Goal: Task Accomplishment & Management: Manage account settings

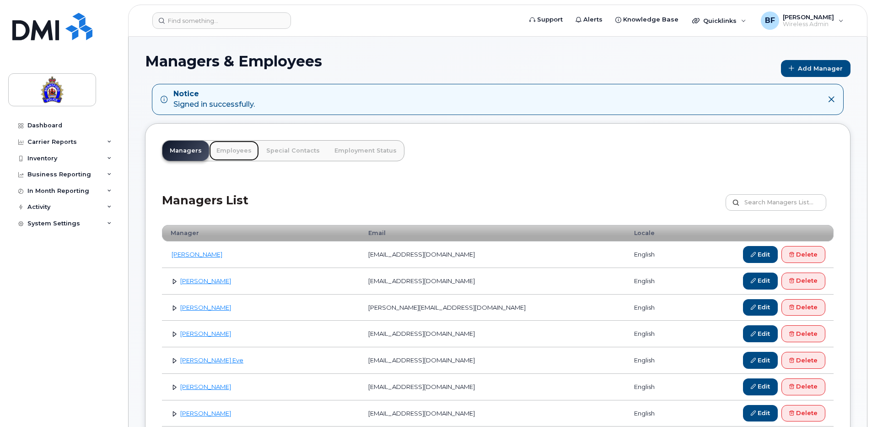
click at [240, 150] on link "Employees" at bounding box center [234, 151] width 50 height 20
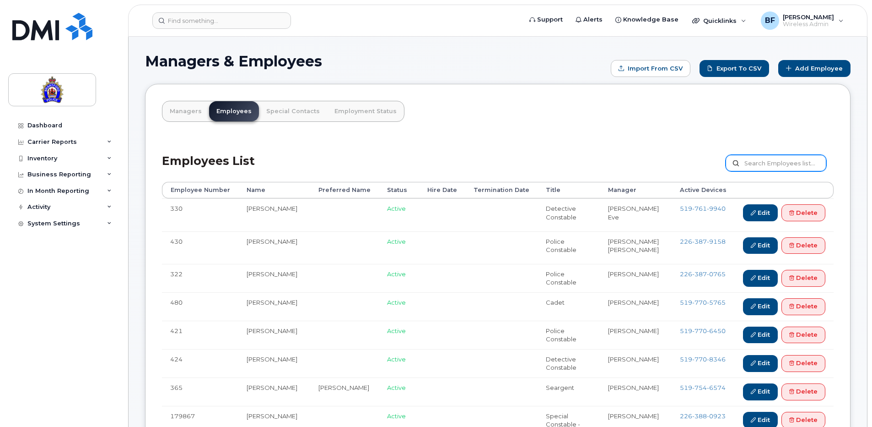
click at [767, 162] on input "text" at bounding box center [776, 163] width 101 height 16
type input "burns"
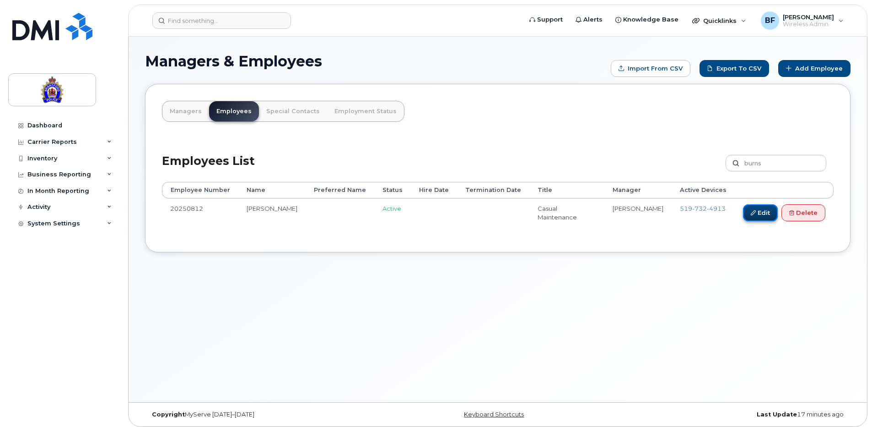
click at [751, 211] on icon at bounding box center [753, 212] width 5 height 5
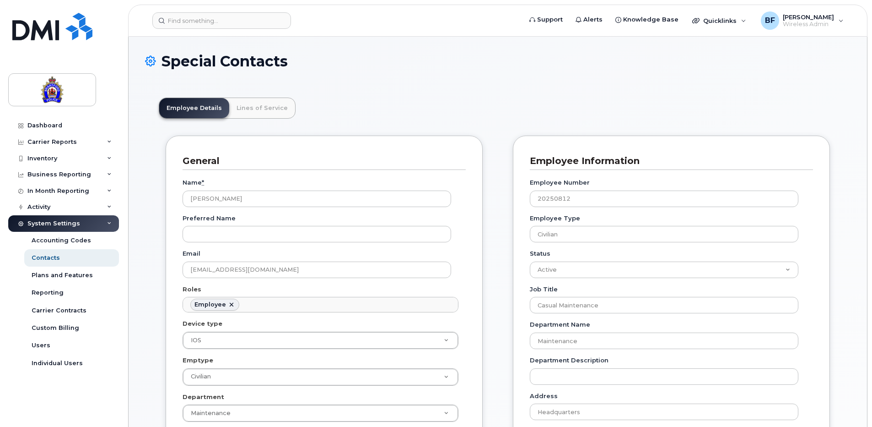
scroll to position [27, 0]
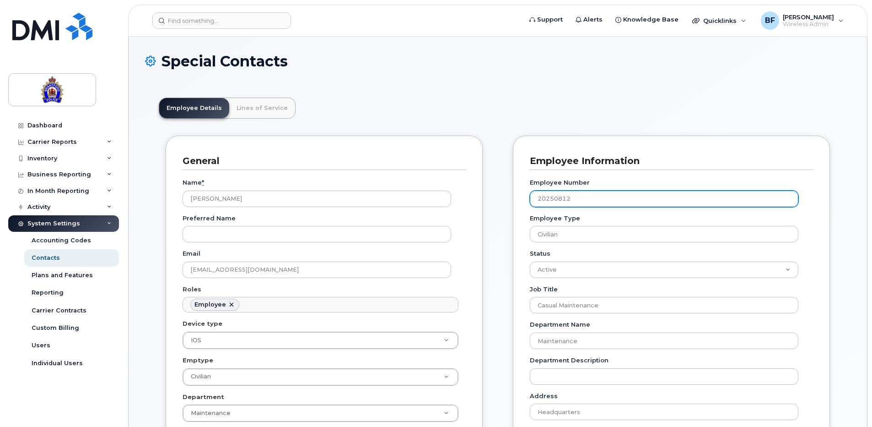
drag, startPoint x: 582, startPoint y: 195, endPoint x: 520, endPoint y: 193, distance: 62.7
click at [520, 193] on div "Employee Information Employee Number 20250812 Employee Type Civilian Status Act…" at bounding box center [671, 417] width 317 height 565
paste input "191325"
type input "191325"
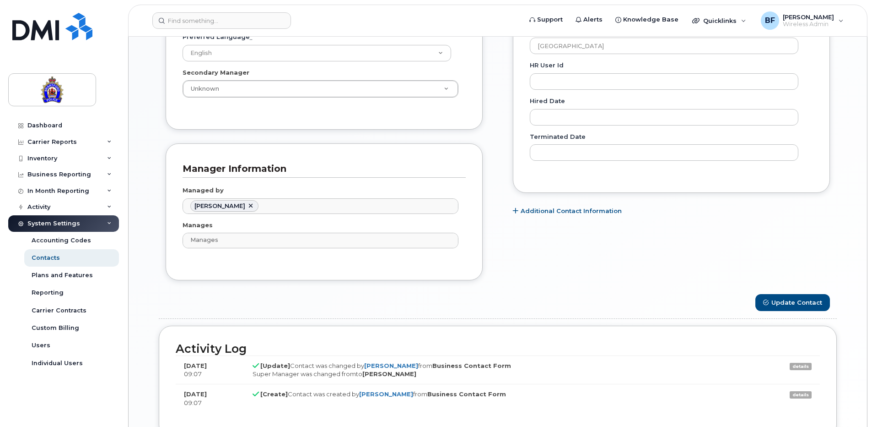
scroll to position [591, 0]
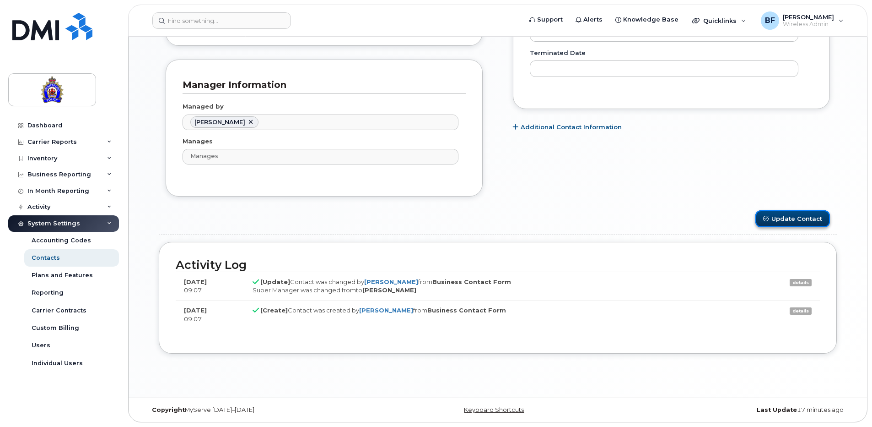
click at [795, 217] on button "Update Contact" at bounding box center [793, 218] width 75 height 17
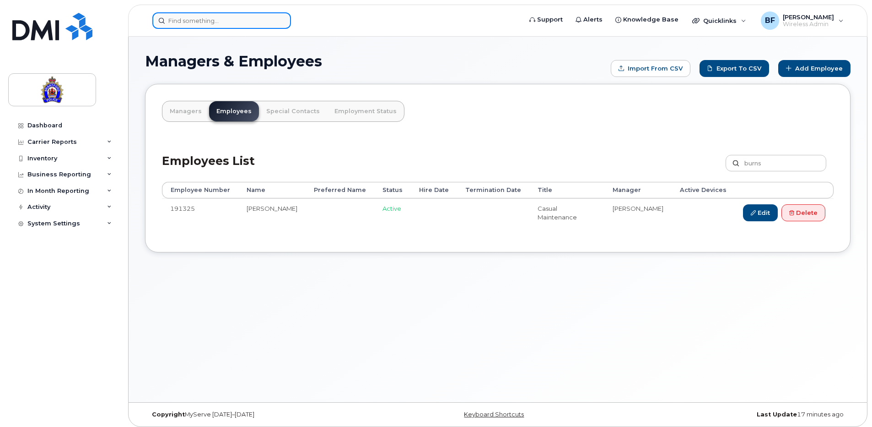
click at [173, 18] on input at bounding box center [221, 20] width 139 height 16
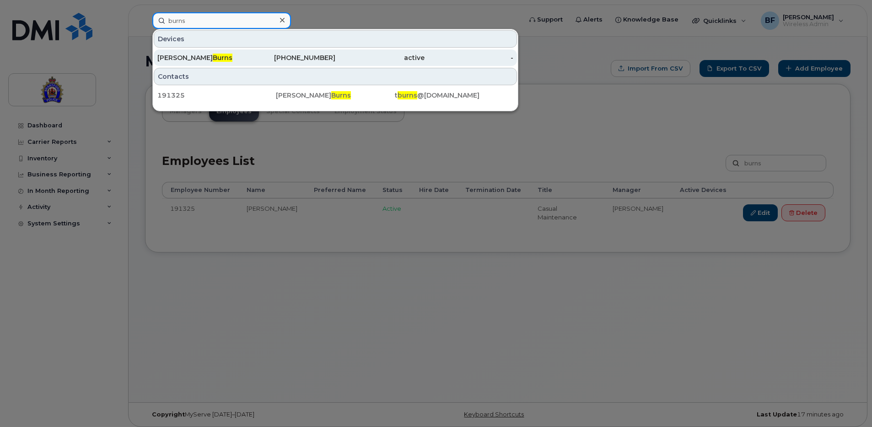
type input "burns"
click at [213, 58] on span "Burns" at bounding box center [223, 58] width 20 height 8
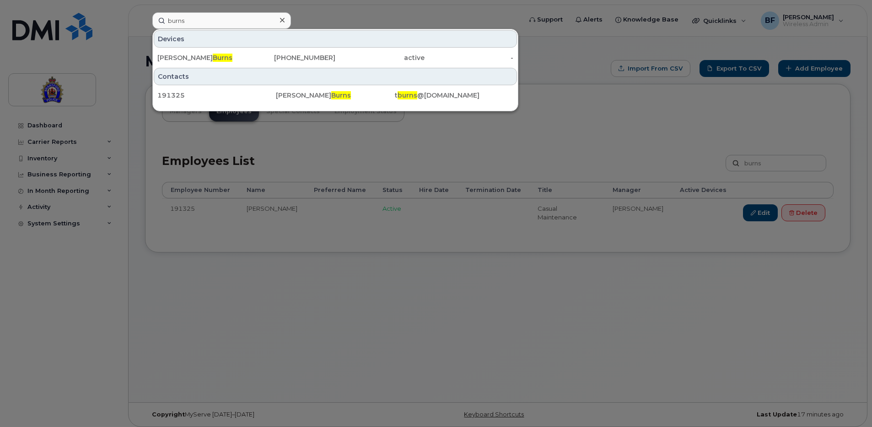
click at [499, 158] on div at bounding box center [436, 213] width 872 height 427
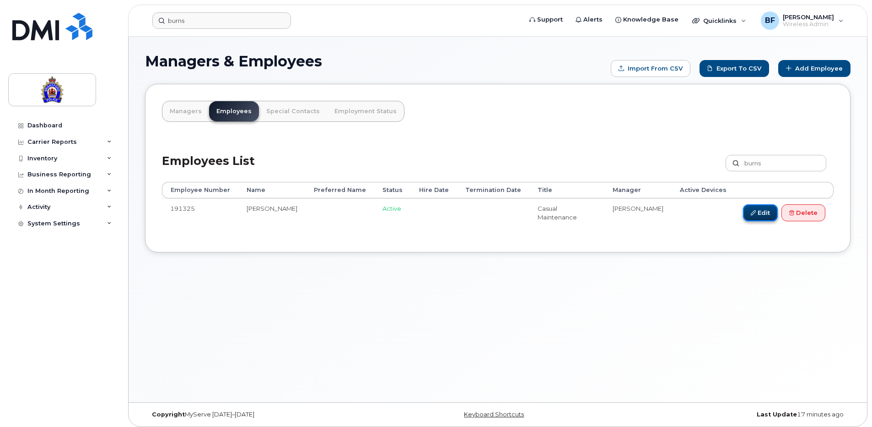
click at [762, 213] on link "Edit" at bounding box center [760, 212] width 35 height 17
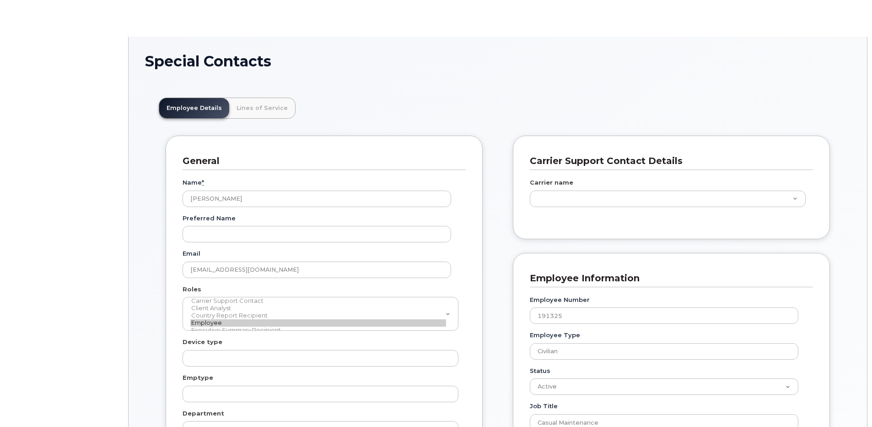
scroll to position [27, 0]
type input "626282"
type input "626288"
type input "626300"
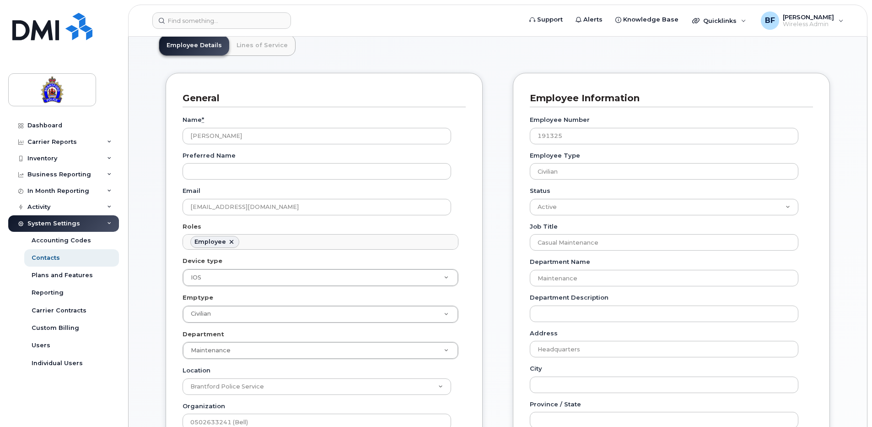
scroll to position [0, 0]
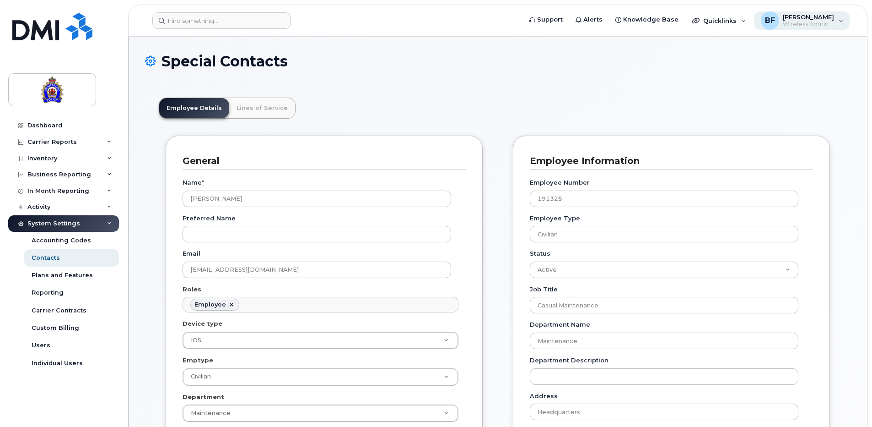
click at [818, 21] on span "Wireless Admin" at bounding box center [808, 24] width 51 height 7
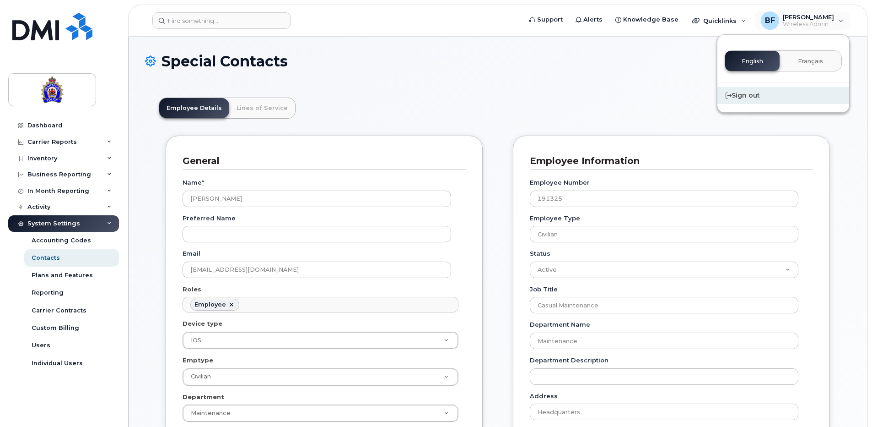
click at [747, 94] on div "Sign out" at bounding box center [784, 95] width 132 height 17
